Goal: Task Accomplishment & Management: Complete application form

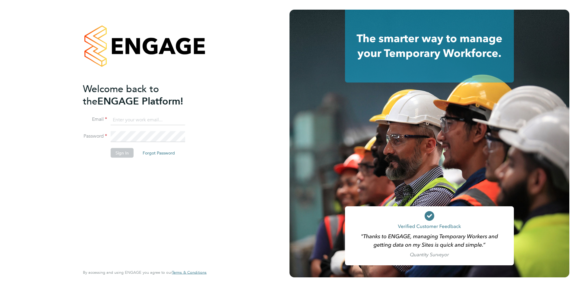
type input "Harry.pryke@danielowen.co.uk"
click at [129, 156] on button "Sign In" at bounding box center [122, 153] width 23 height 10
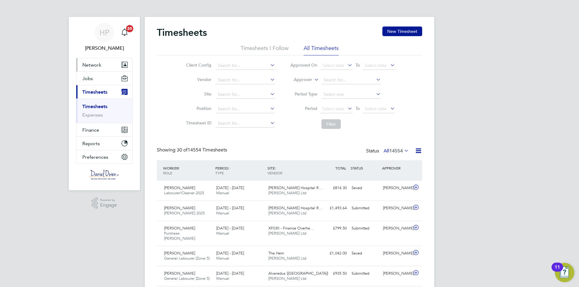
click at [110, 63] on button "Network" at bounding box center [104, 64] width 56 height 13
click at [100, 64] on span "Network" at bounding box center [91, 65] width 19 height 6
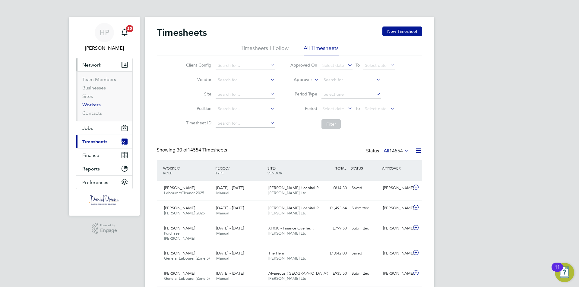
click at [94, 103] on link "Workers" at bounding box center [91, 105] width 18 height 6
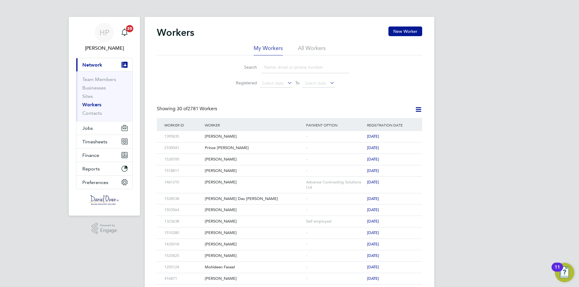
click at [274, 68] on input at bounding box center [305, 67] width 88 height 12
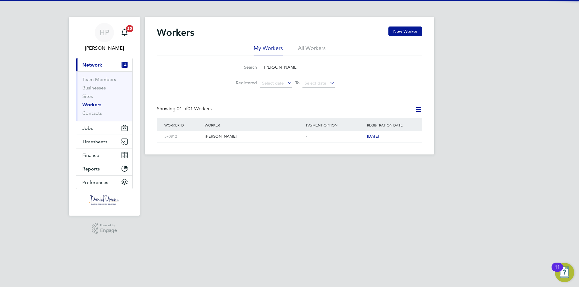
type input "bogdan m"
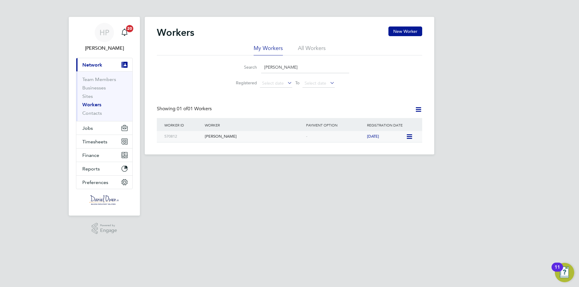
click at [408, 136] on icon at bounding box center [409, 136] width 6 height 7
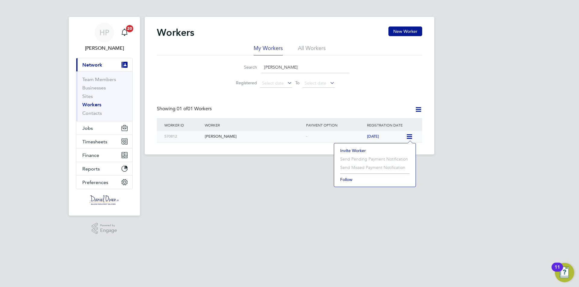
click at [231, 142] on div "[PERSON_NAME]" at bounding box center [253, 136] width 101 height 11
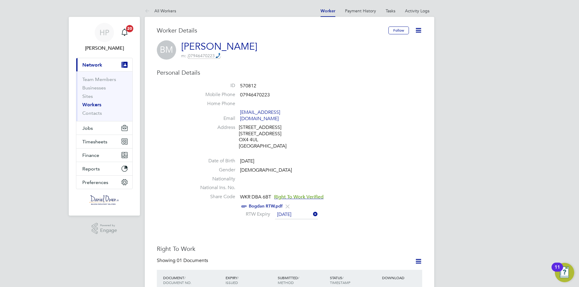
click at [211, 131] on li "Address [STREET_ADDRESS]" at bounding box center [307, 137] width 229 height 27
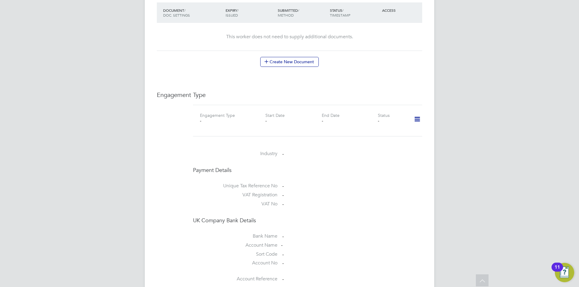
scroll to position [392, 0]
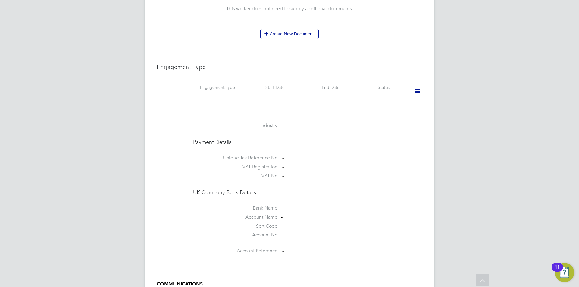
click at [417, 86] on icon at bounding box center [417, 91] width 11 height 14
click at [373, 110] on li "Add Engagement Type" at bounding box center [386, 111] width 68 height 8
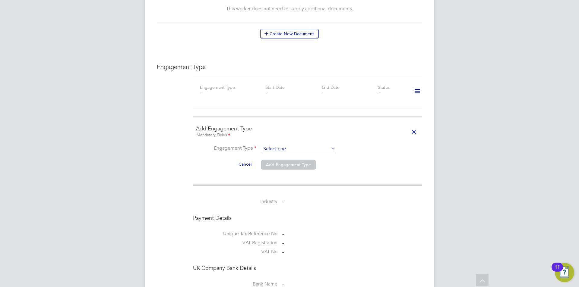
click at [306, 145] on input at bounding box center [298, 149] width 74 height 8
click at [117, 119] on div "HP [PERSON_NAME] Notifications 20 Applications: Current page: Network Team Memb…" at bounding box center [289, 43] width 579 height 870
click at [275, 145] on input at bounding box center [298, 149] width 74 height 8
click at [273, 174] on li "Umbrella" at bounding box center [298, 177] width 75 height 9
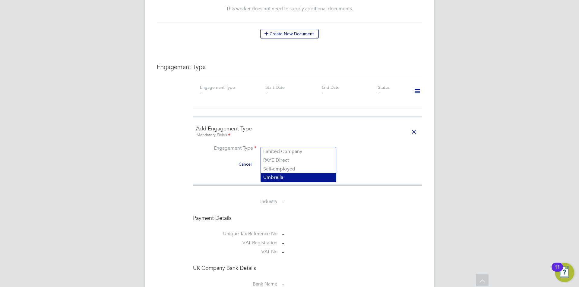
type input "Umbrella"
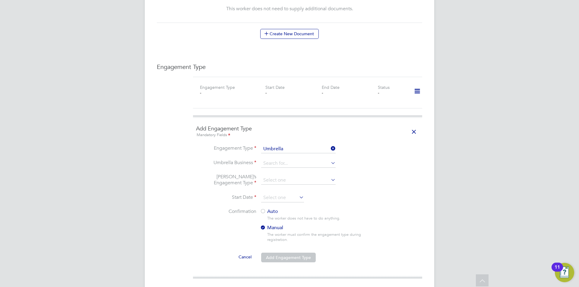
click at [277, 152] on li "Engagement Type Umbrella" at bounding box center [307, 152] width 223 height 14
click at [277, 159] on input at bounding box center [298, 163] width 74 height 8
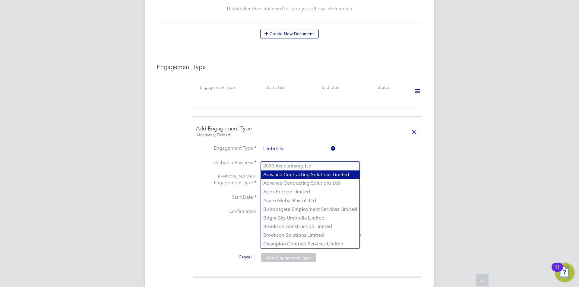
click at [272, 176] on li "Advance Contracting Solutions Limited" at bounding box center [310, 175] width 99 height 9
type input "Advance Contracting Solutions Limited"
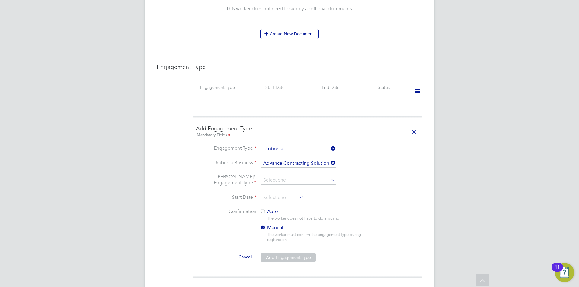
click at [178, 176] on div "Engagement Type Engagement Type - Start Date - End Date - Status - Add Engageme…" at bounding box center [289, 244] width 265 height 363
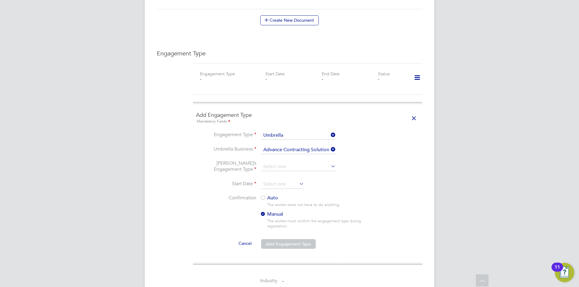
scroll to position [422, 0]
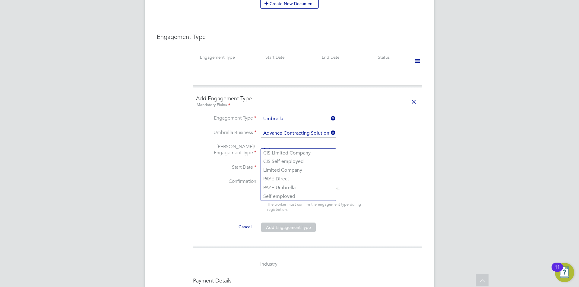
click at [289, 146] on input at bounding box center [298, 150] width 74 height 8
click at [278, 185] on li "PAYE Umbrella" at bounding box center [298, 188] width 75 height 9
type input "PAYE Umbrella"
click at [212, 170] on li "Start Date" at bounding box center [307, 170] width 223 height 15
click at [293, 163] on input at bounding box center [282, 167] width 43 height 9
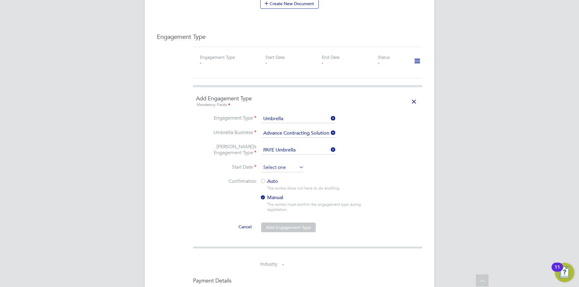
scroll to position [222, 0]
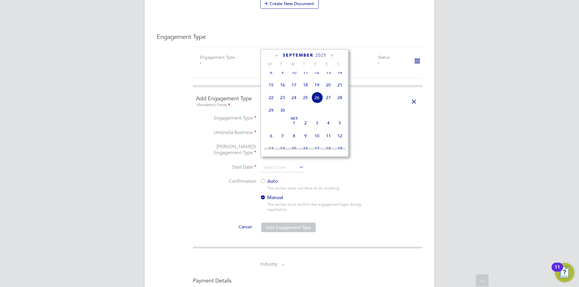
click at [277, 56] on icon at bounding box center [277, 55] width 6 height 7
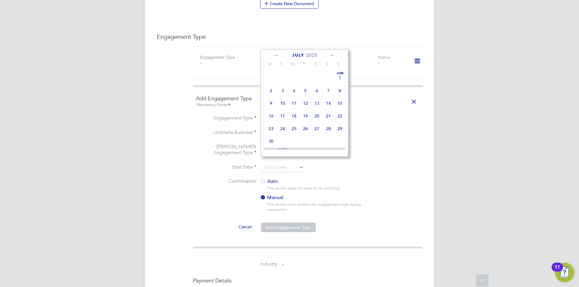
click at [277, 56] on icon at bounding box center [277, 55] width 6 height 7
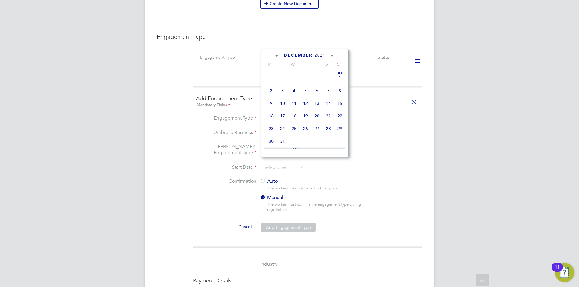
click at [277, 56] on icon at bounding box center [277, 55] width 6 height 7
click at [270, 90] on span "2" at bounding box center [270, 90] width 11 height 11
type input "[DATE]"
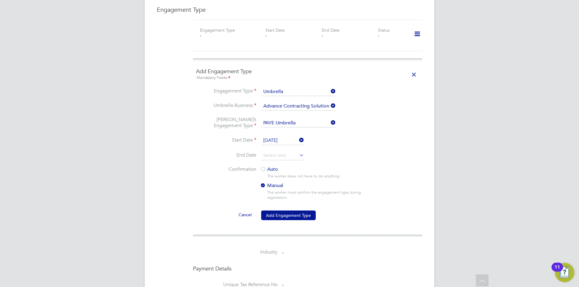
scroll to position [452, 0]
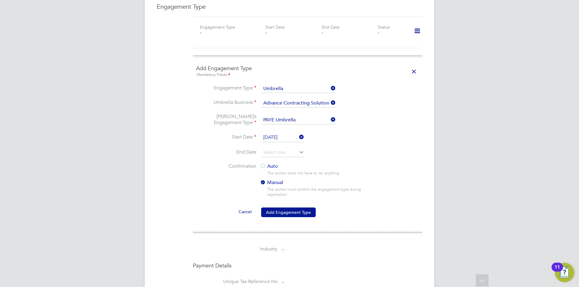
click at [265, 164] on div at bounding box center [263, 167] width 6 height 6
click at [288, 208] on button "Add Engagement Type" at bounding box center [288, 213] width 55 height 10
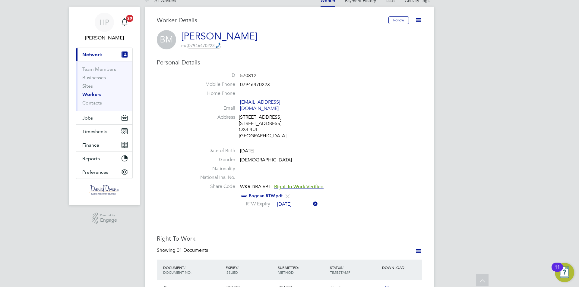
scroll to position [0, 0]
